Goal: Task Accomplishment & Management: Complete application form

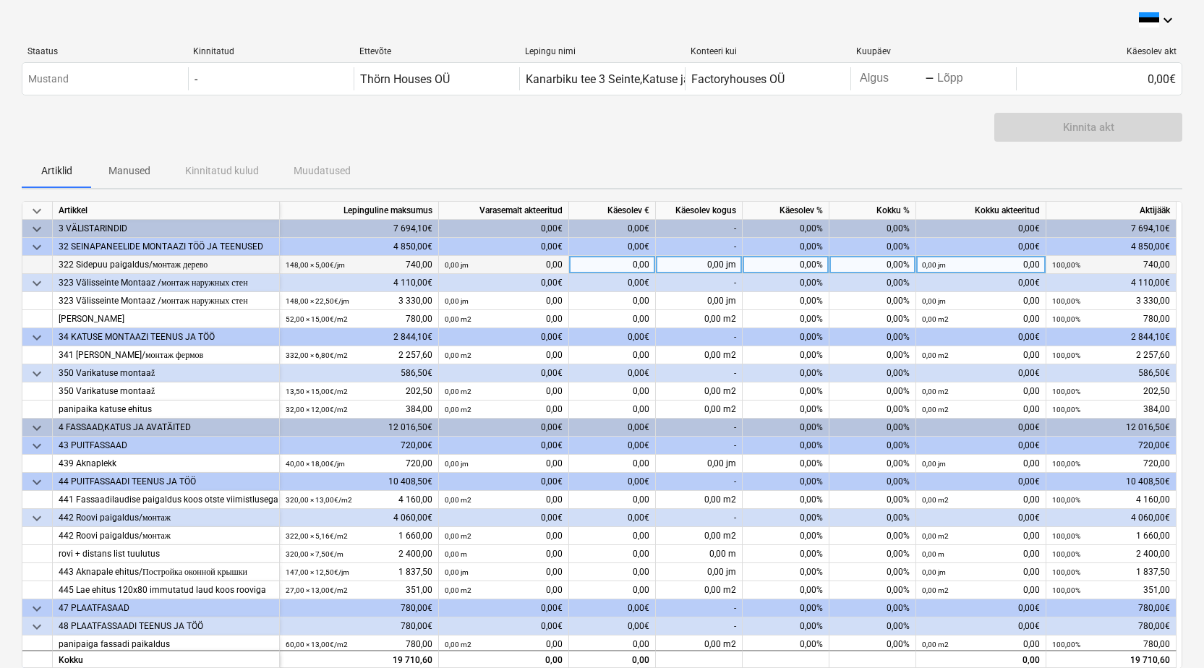
click at [793, 265] on div "0,00%" at bounding box center [785, 265] width 87 height 18
type input "1"
click at [876, 163] on div "Artiklid Manused Kinnitatud kulud Muudatused" at bounding box center [602, 170] width 1160 height 35
click at [806, 262] on div "0,00%" at bounding box center [785, 265] width 87 height 18
type input "100"
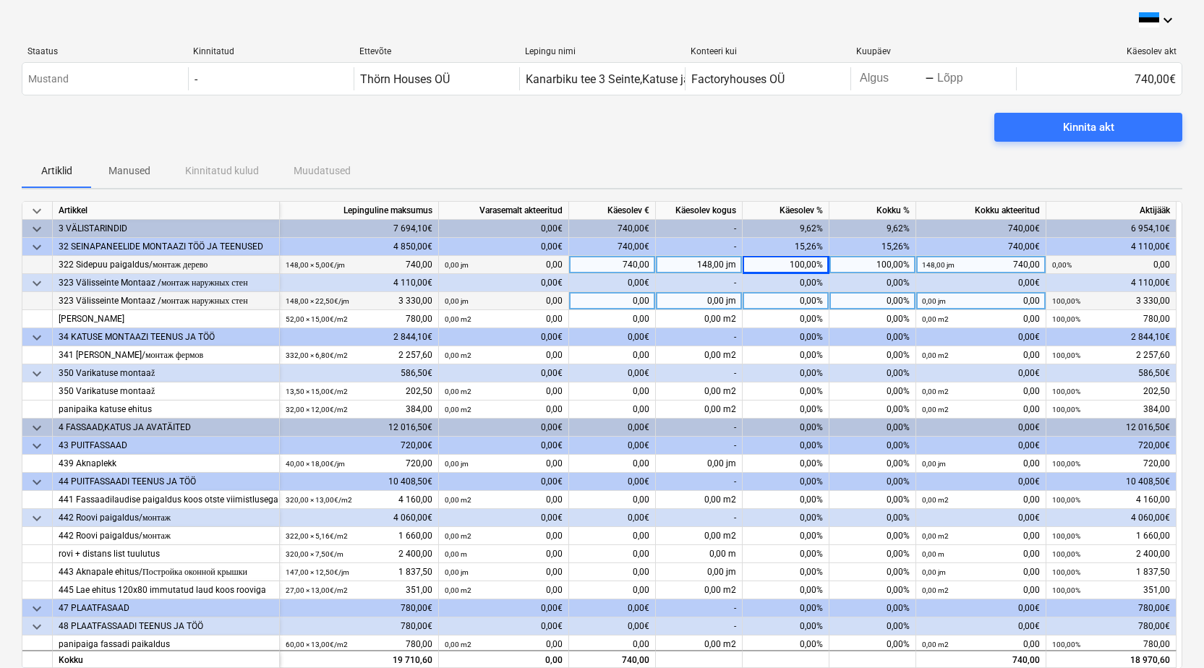
click at [788, 305] on div "0,00%" at bounding box center [785, 301] width 87 height 18
type input "100"
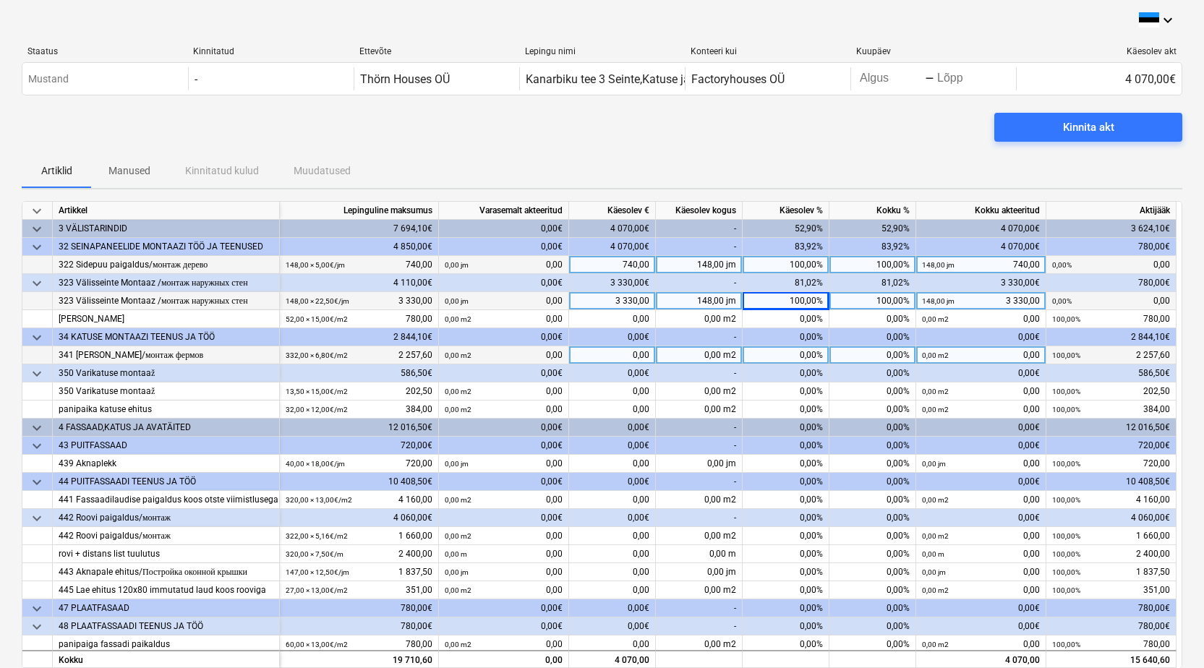
click at [773, 354] on div "0,00%" at bounding box center [785, 355] width 87 height 18
type input "100"
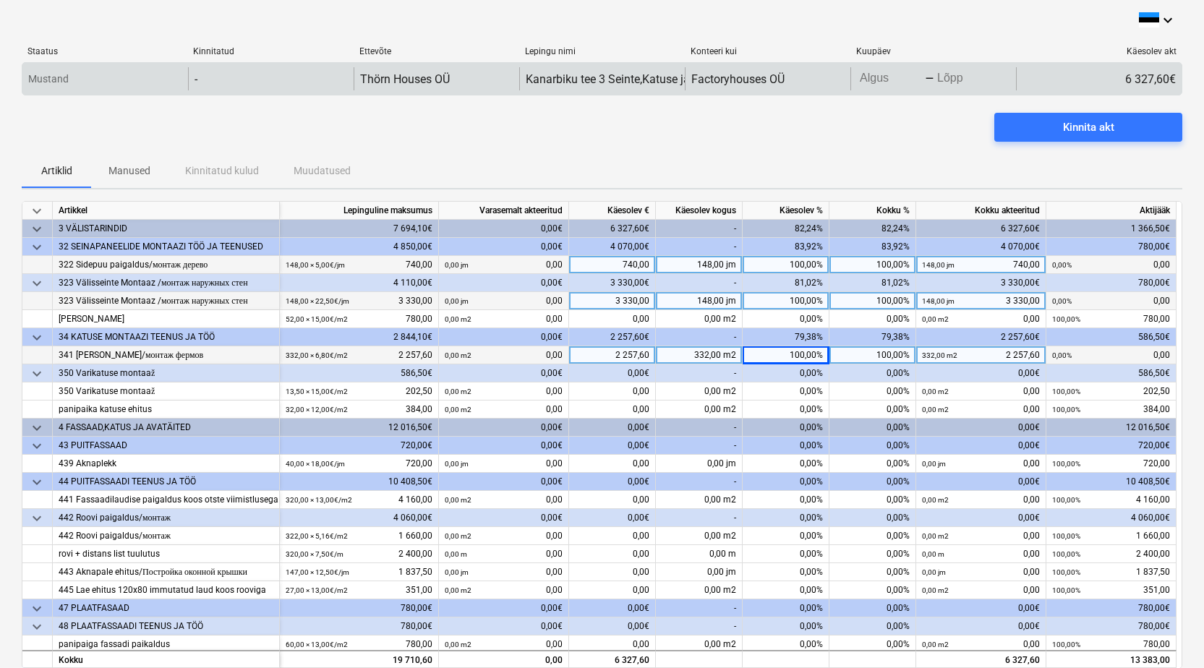
click at [925, 89] on div "Press the down arrow key to interact with the calendar and select a date. Press…" at bounding box center [933, 78] width 166 height 23
click at [915, 80] on body "keyboard_arrow_down Staatus Kinnitatud Ettevõte Lepingu nimi Konteeri kui Kuupä…" at bounding box center [602, 334] width 1204 height 668
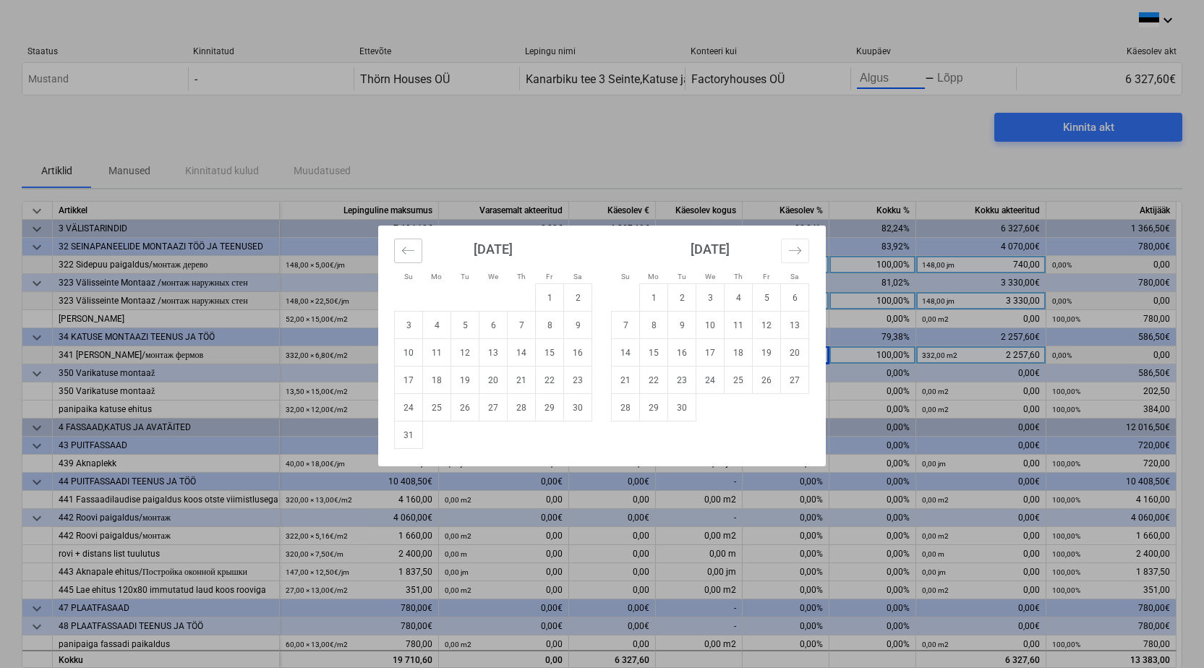
click at [405, 249] on icon "Move backward to switch to the previous month." at bounding box center [408, 251] width 14 height 14
click at [413, 385] on td "20" at bounding box center [409, 380] width 28 height 27
type input "[DATE]"
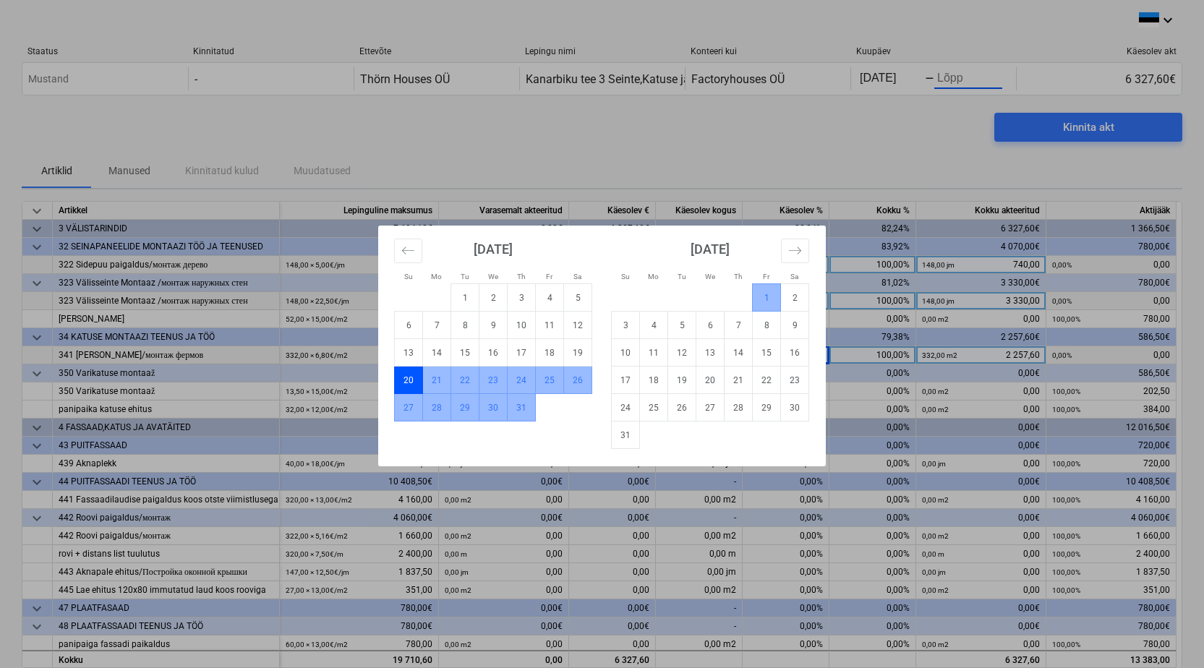
click at [763, 296] on td "1" at bounding box center [767, 297] width 28 height 27
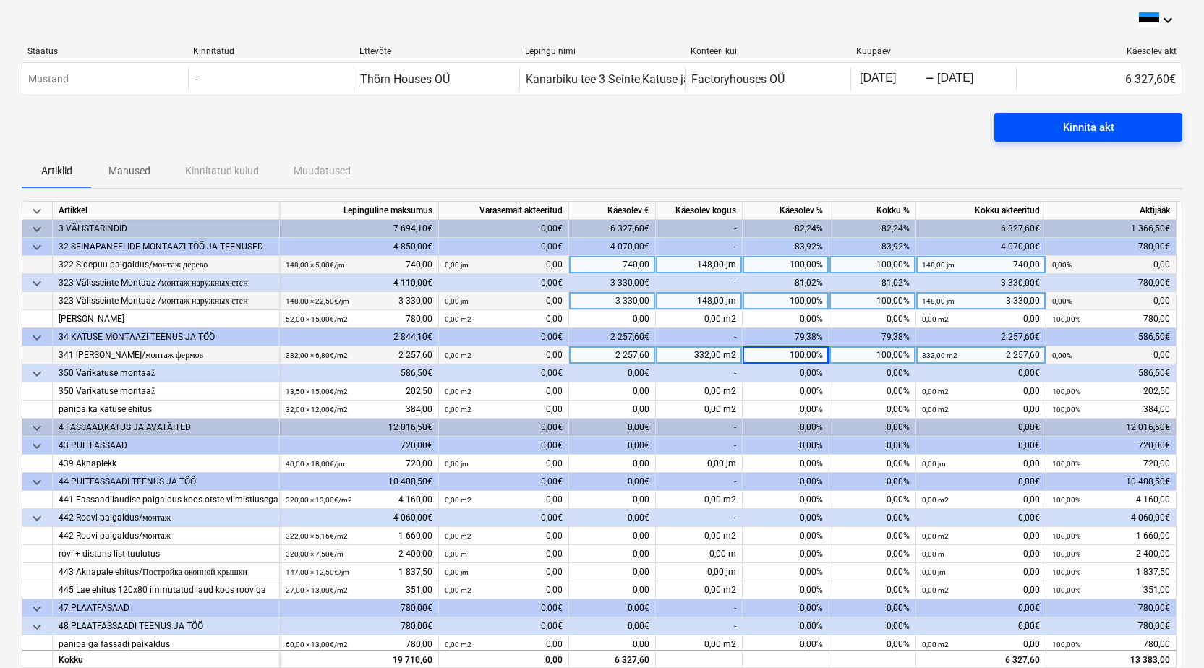
click at [1087, 129] on div "Kinnita akt" at bounding box center [1088, 127] width 51 height 19
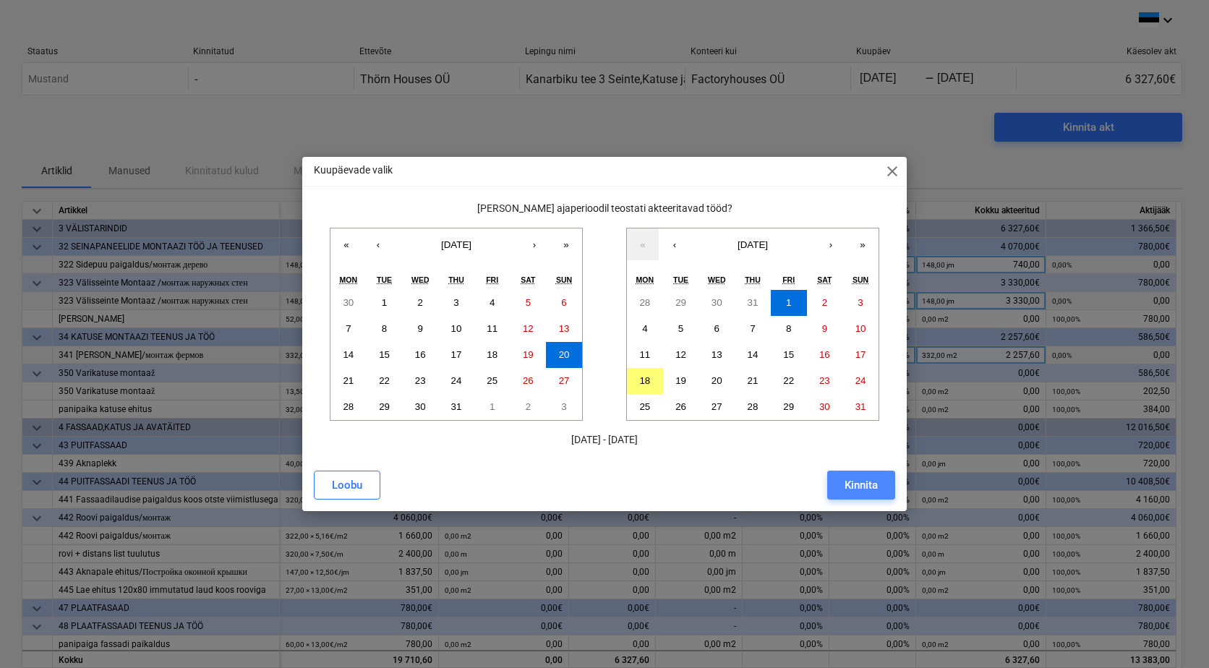
click at [841, 487] on button "Kinnita" at bounding box center [861, 485] width 68 height 29
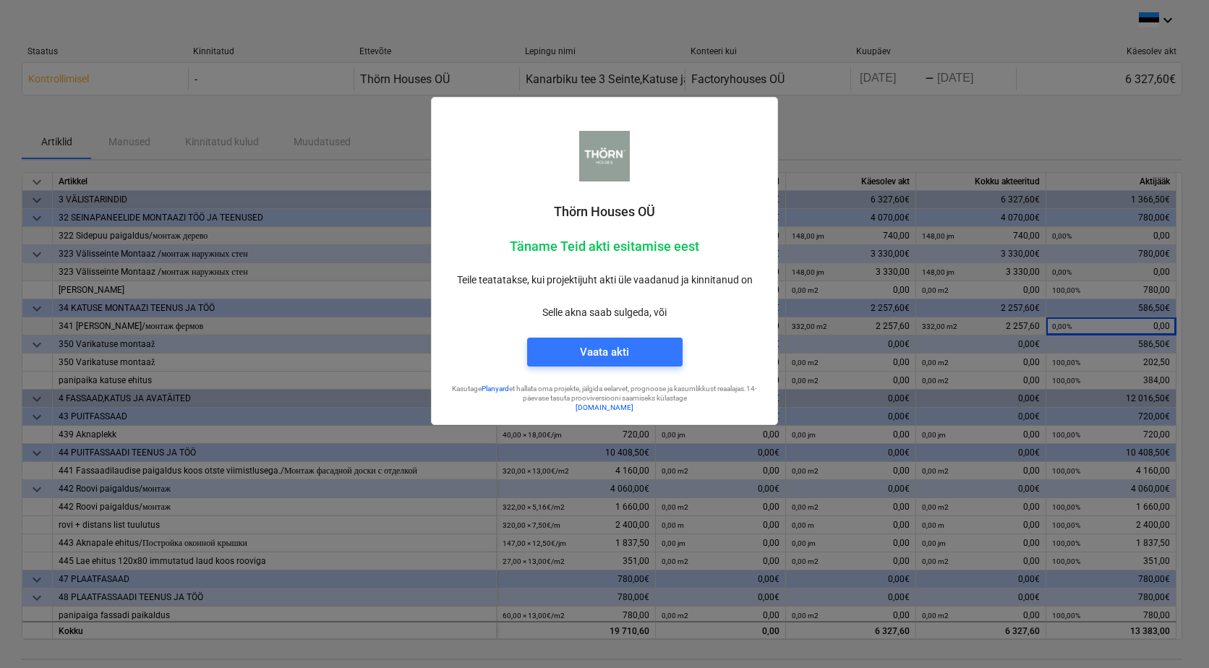
click at [852, 133] on div at bounding box center [604, 334] width 1209 height 668
drag, startPoint x: 604, startPoint y: 353, endPoint x: 596, endPoint y: 346, distance: 11.2
click at [604, 353] on div "Vaata akti" at bounding box center [604, 352] width 49 height 19
